Goal: Find contact information: Find contact information

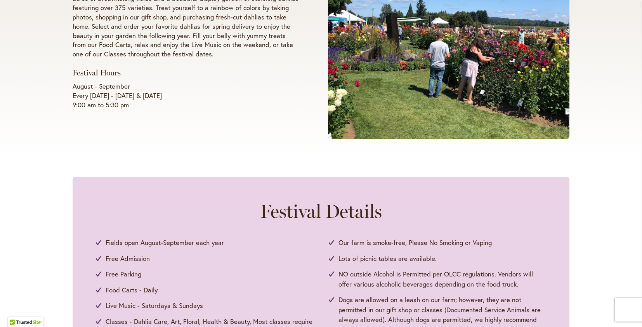
scroll to position [256, 0]
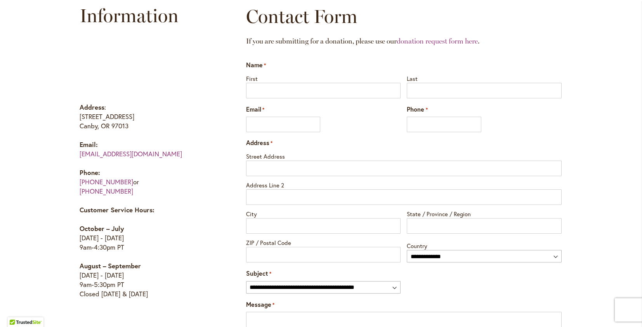
scroll to position [391, 0]
click at [105, 192] on link "[PHONE_NUMBER]" at bounding box center [107, 191] width 54 height 9
click at [113, 182] on link "[PHONE_NUMBER]" at bounding box center [107, 181] width 54 height 9
